Goal: Transaction & Acquisition: Subscribe to service/newsletter

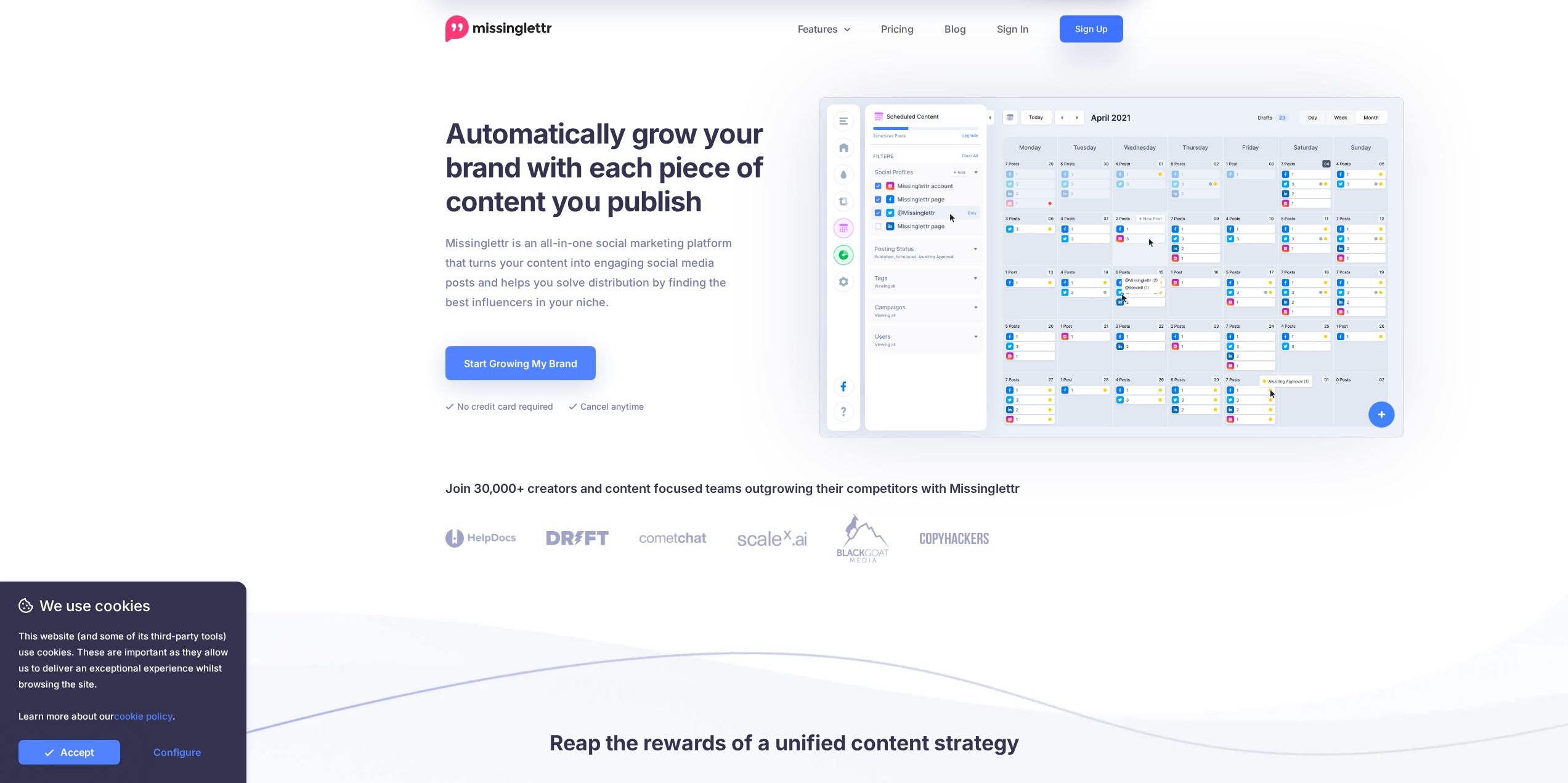
click at [1083, 38] on link "Sign Up" at bounding box center [1091, 29] width 63 height 27
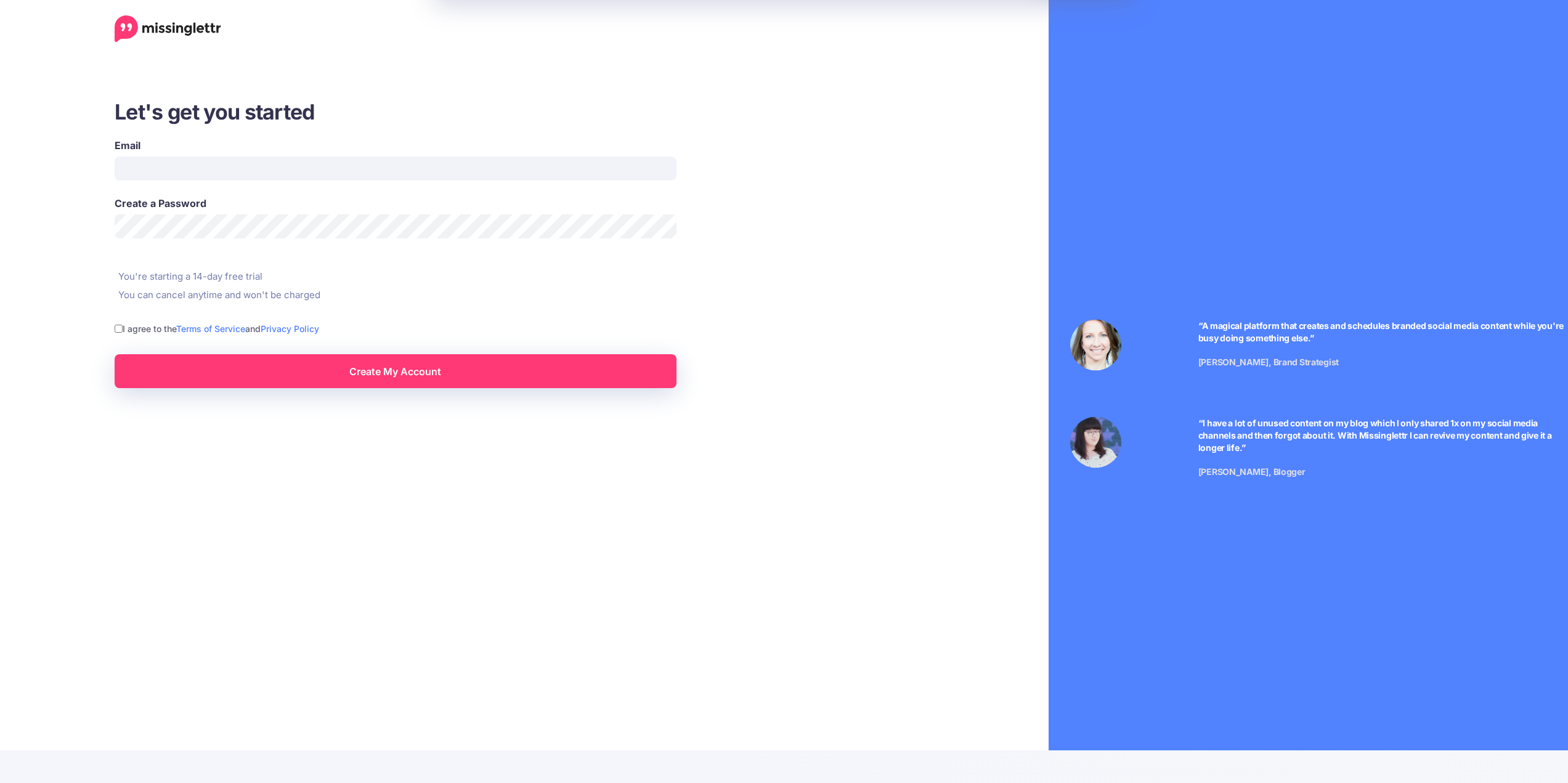
click at [1014, 30] on div "Let's get you started Email Create a Password You're starting a 14-day free tri…" at bounding box center [784, 430] width 1586 height 861
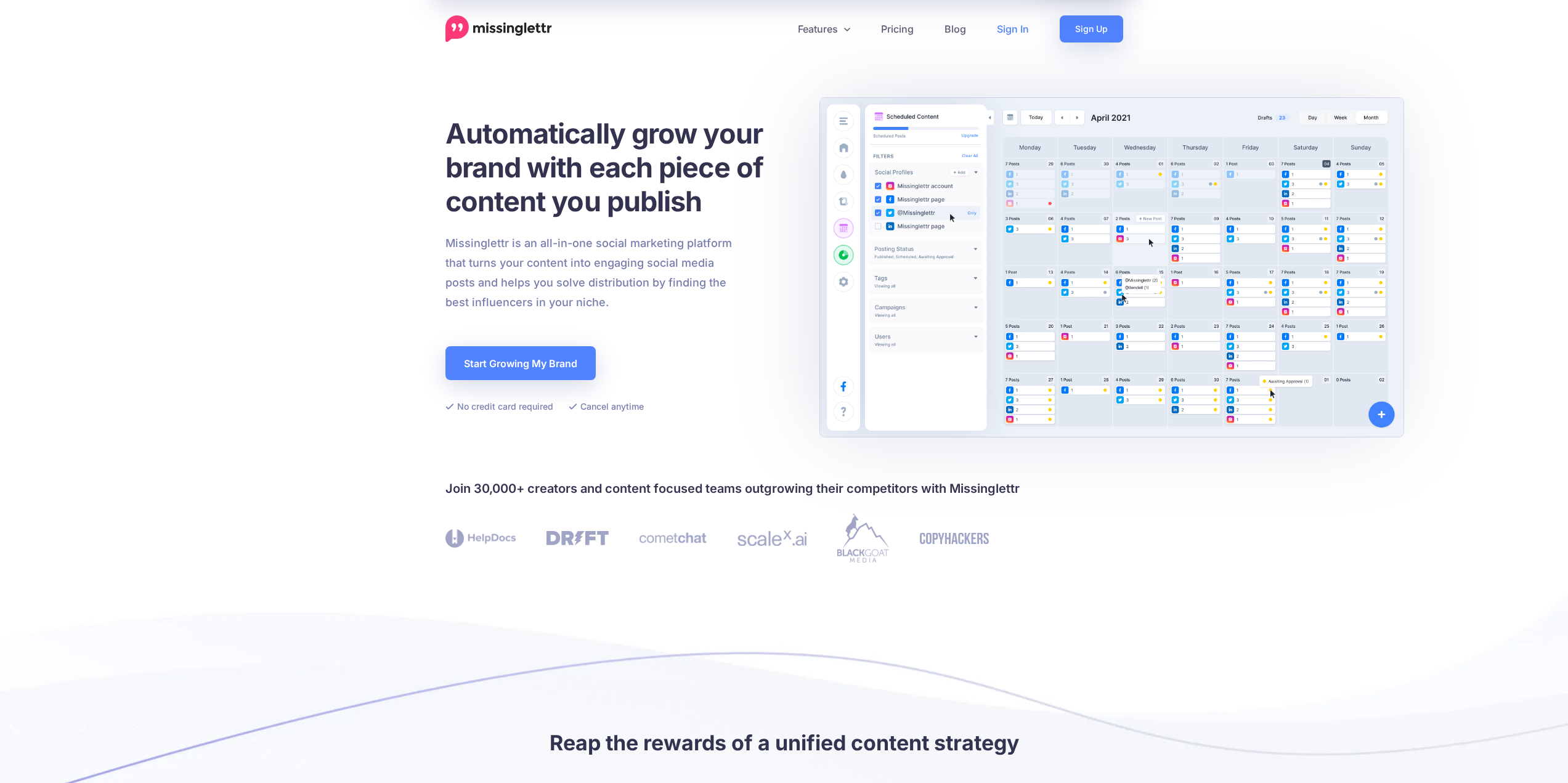
click at [1014, 32] on link "Sign In" at bounding box center [1012, 29] width 63 height 27
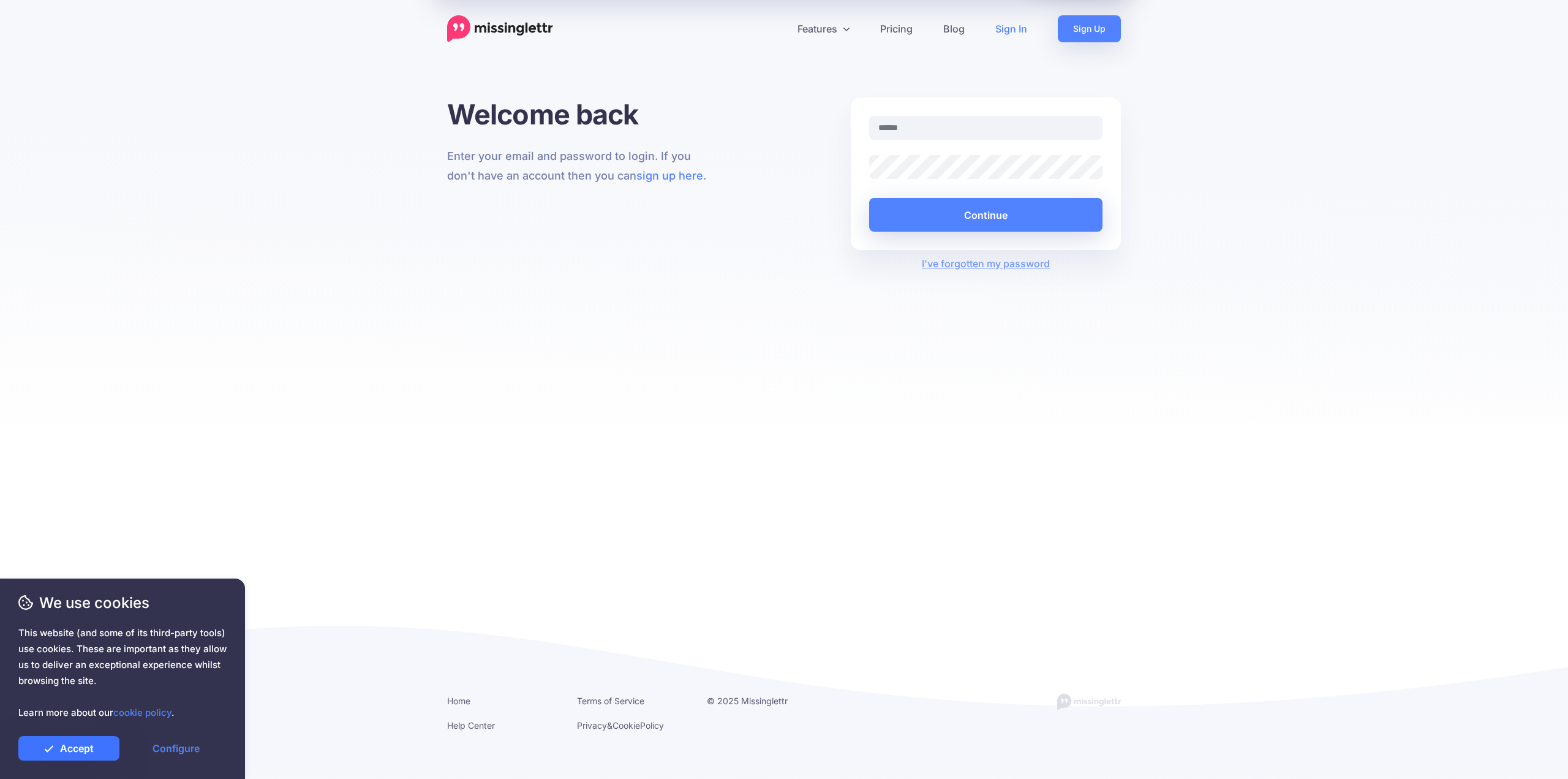
click at [66, 755] on link "Accept" at bounding box center [69, 749] width 101 height 25
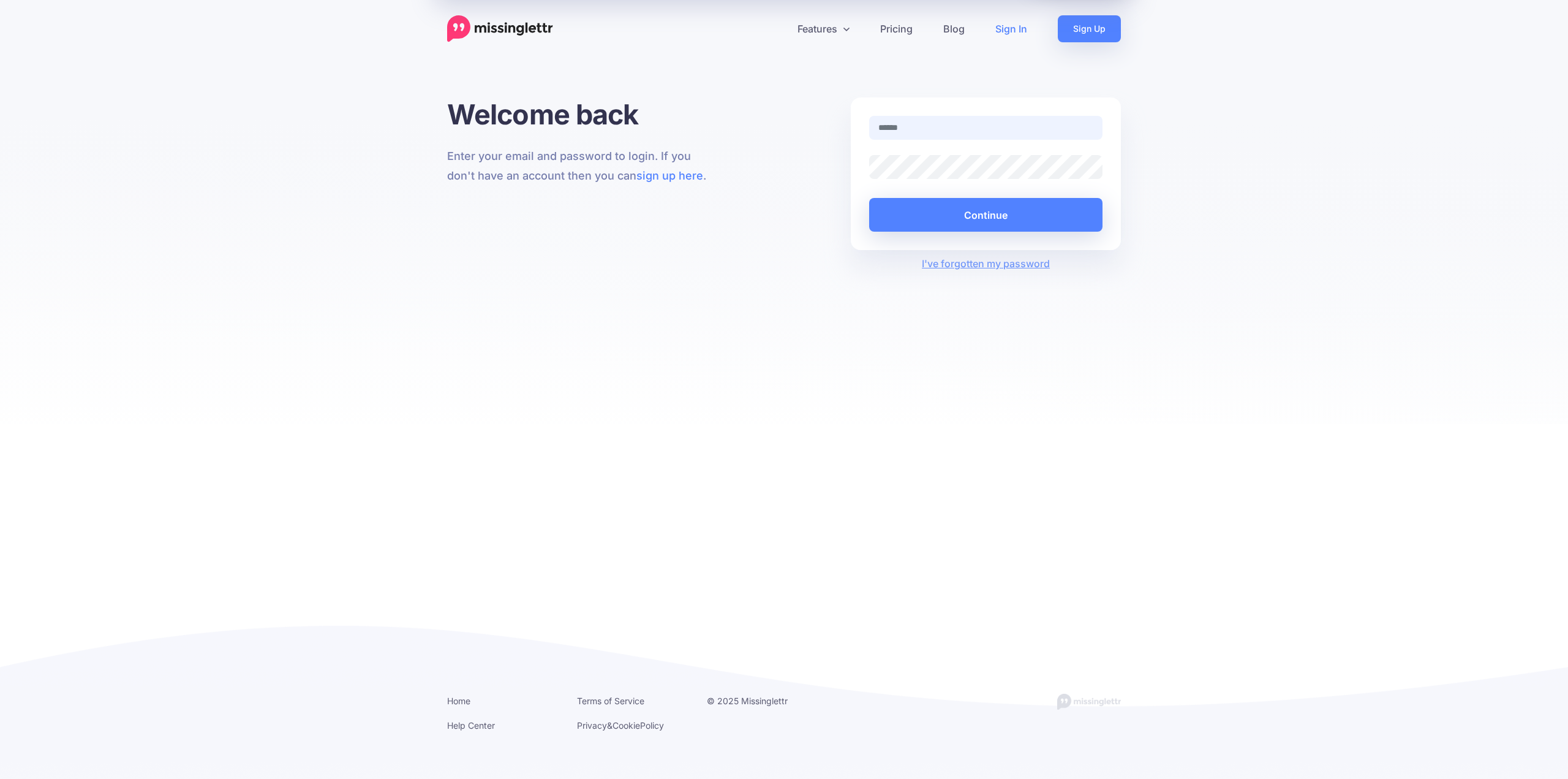
click at [914, 126] on input "text" at bounding box center [986, 127] width 233 height 24
